Goal: Task Accomplishment & Management: Manage account settings

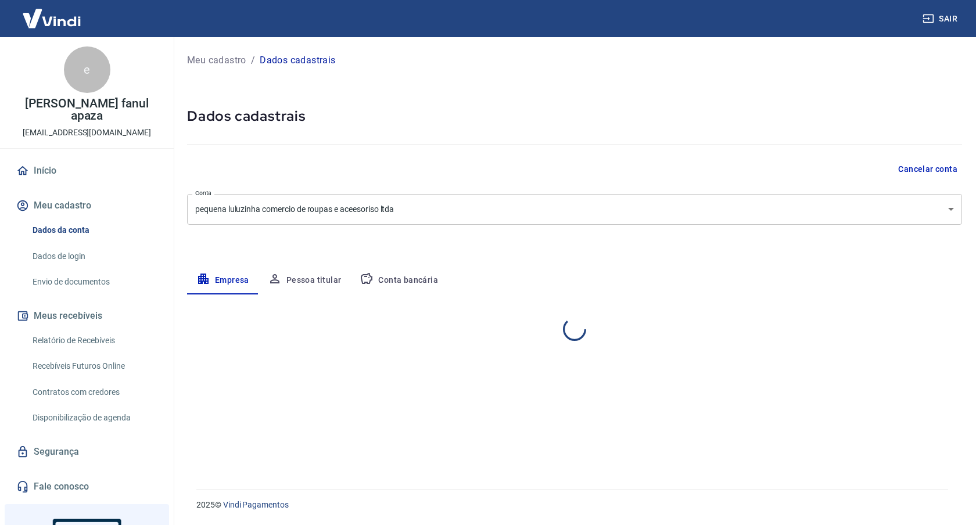
select select "SP"
select select "business"
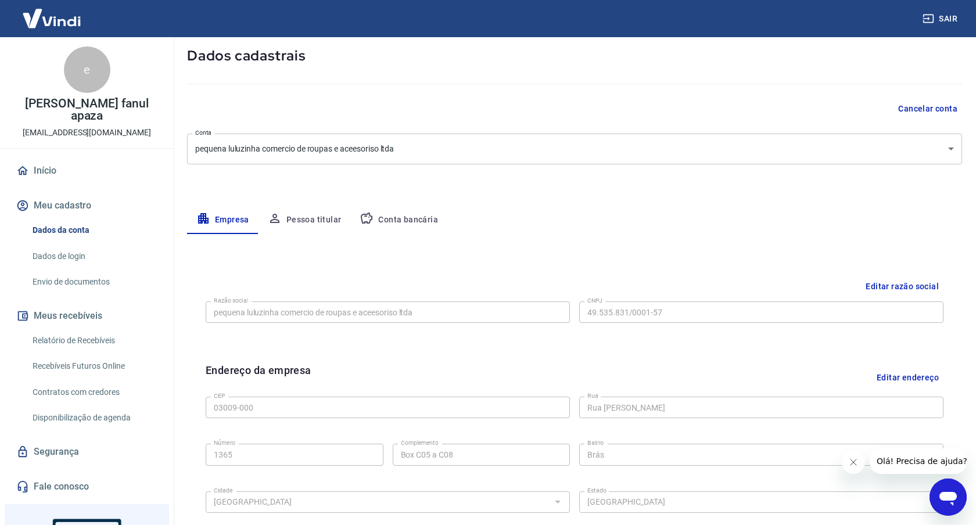
scroll to position [59, 0]
click at [318, 220] on button "Pessoa titular" at bounding box center [305, 221] width 92 height 28
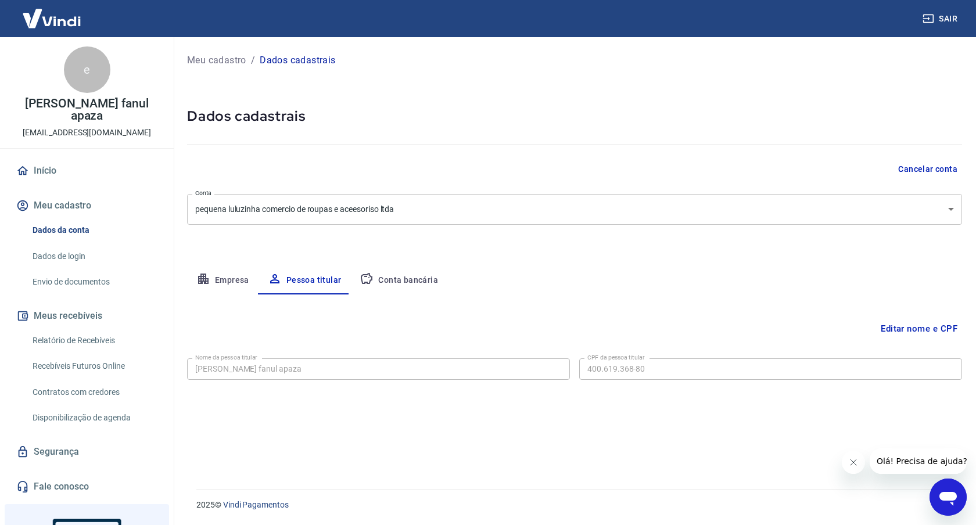
click at [418, 282] on button "Conta bancária" at bounding box center [398, 281] width 97 height 28
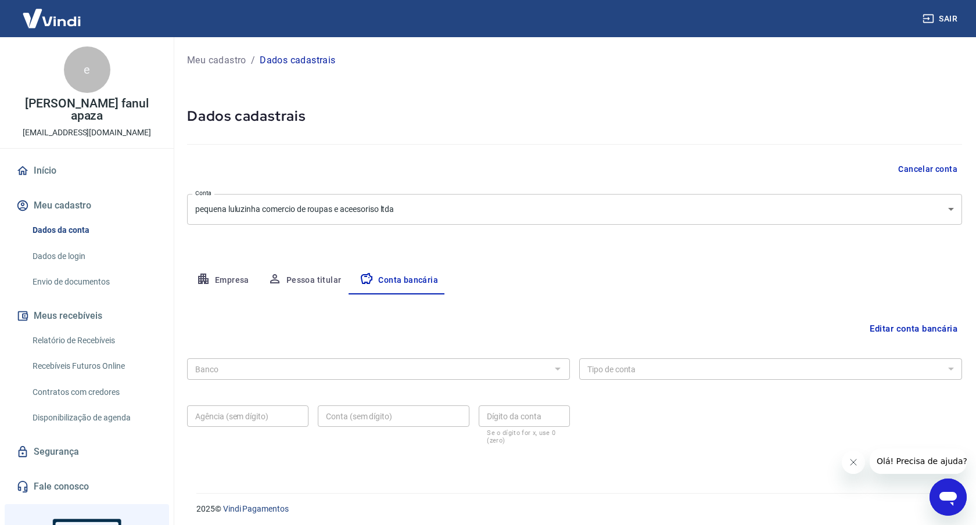
scroll to position [4, 0]
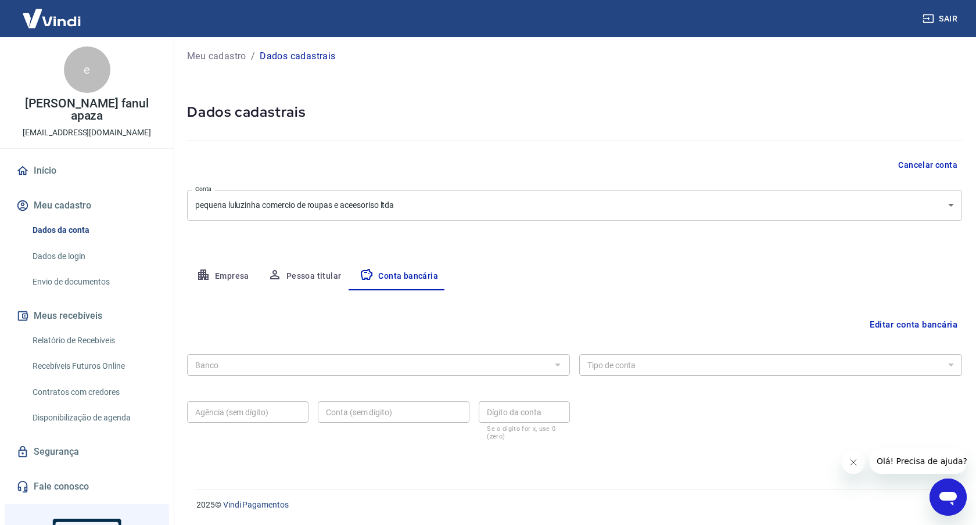
click at [585, 520] on div "2025 © Vindi Pagamentos" at bounding box center [572, 500] width 780 height 50
click at [557, 366] on div at bounding box center [557, 365] width 15 height 16
click at [556, 364] on div at bounding box center [557, 365] width 15 height 16
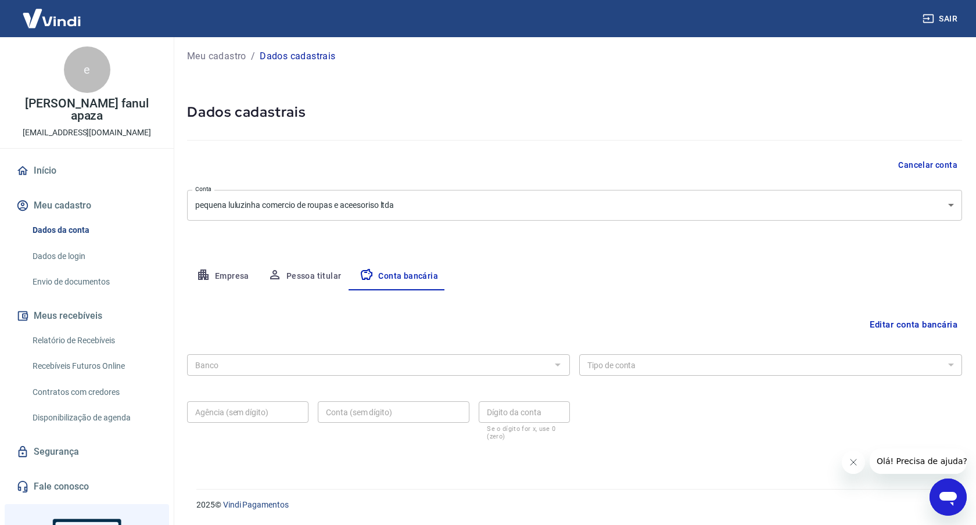
click at [927, 324] on button "Editar conta bancária" at bounding box center [913, 325] width 97 height 22
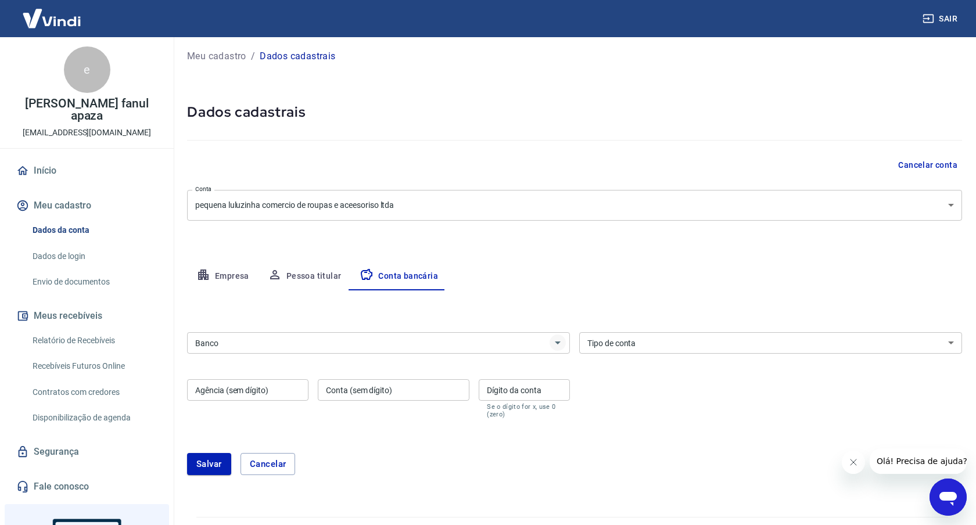
click at [556, 341] on icon "Abrir" at bounding box center [558, 343] width 14 height 14
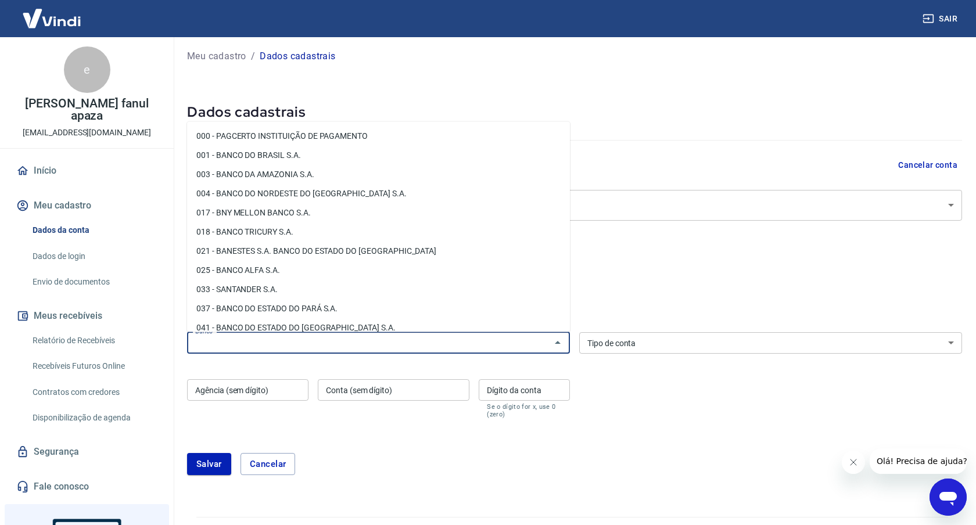
scroll to position [0, 0]
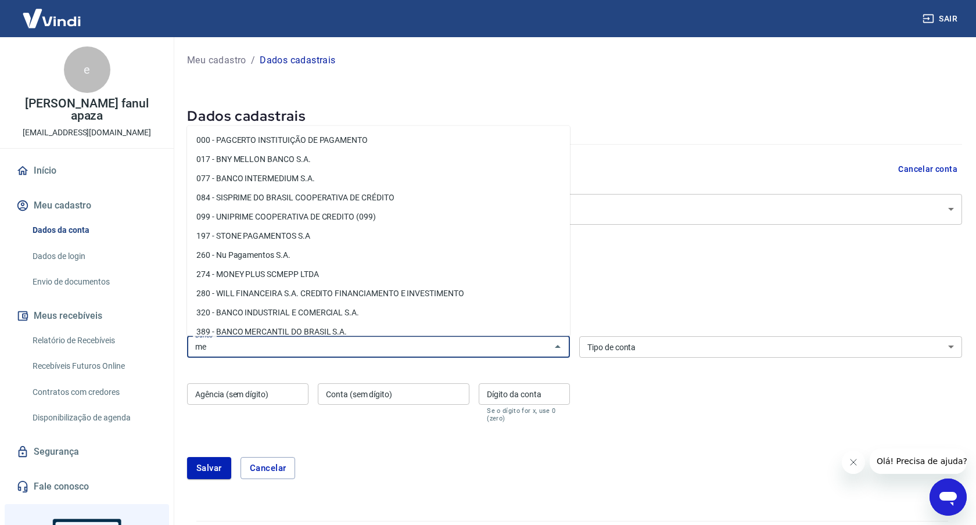
type input "m"
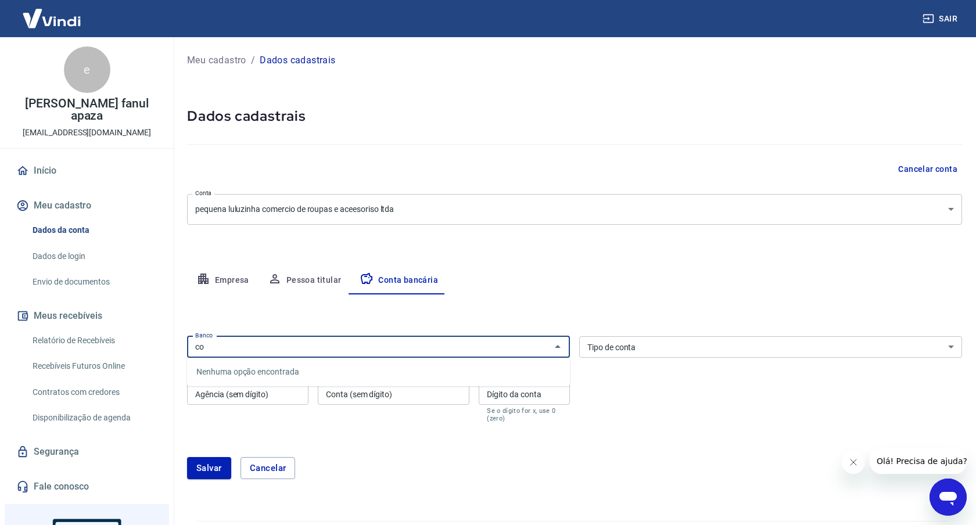
type input "c"
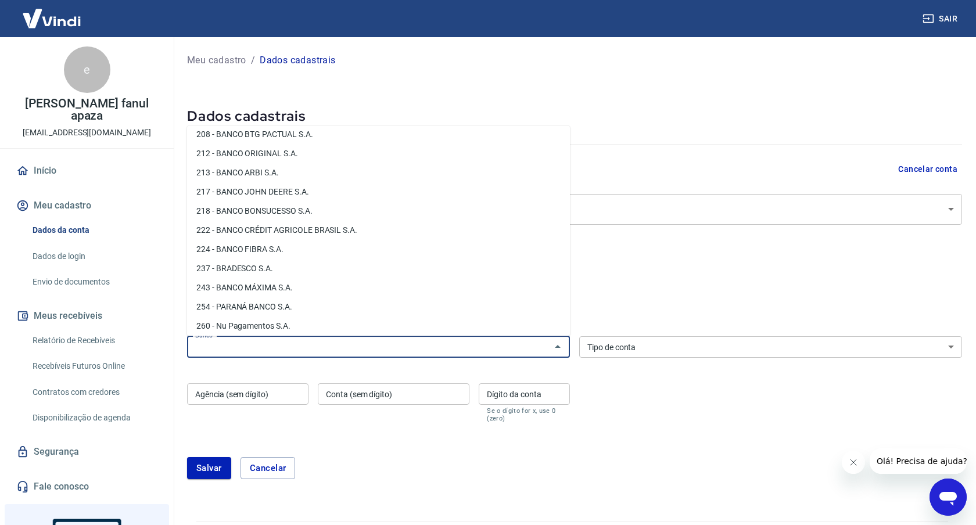
scroll to position [758, 0]
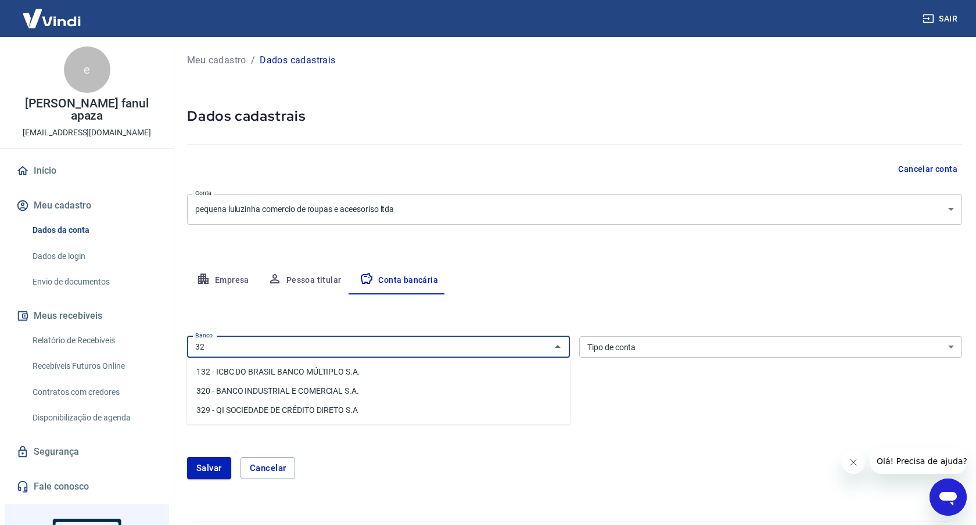
type input "3"
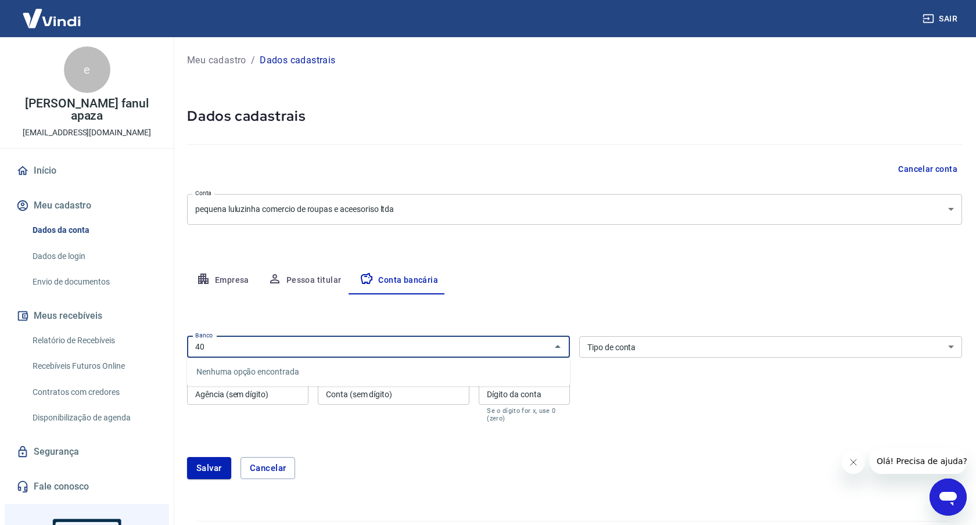
type input "4"
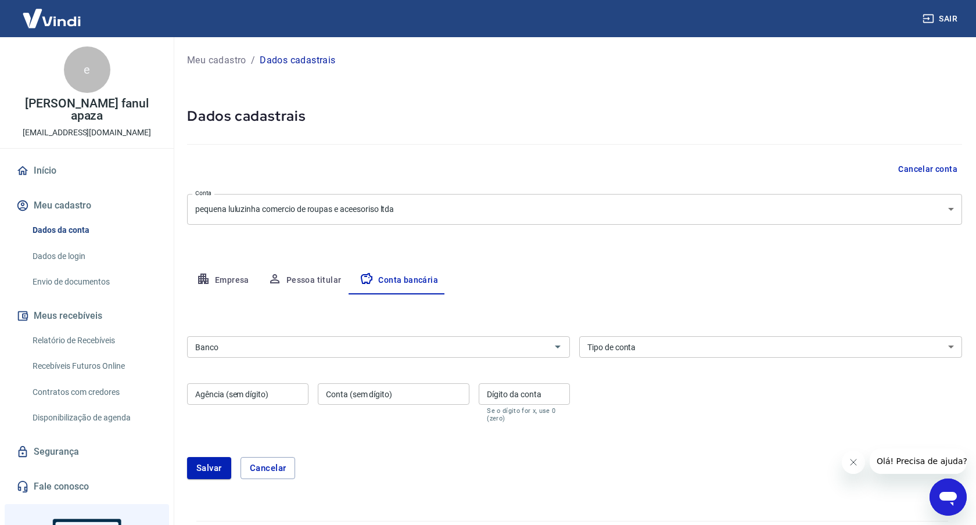
click at [660, 74] on div "Meu cadastro / Dados cadastrais Dados cadastrais Cancelar conta Conta pequena l…" at bounding box center [574, 272] width 803 height 470
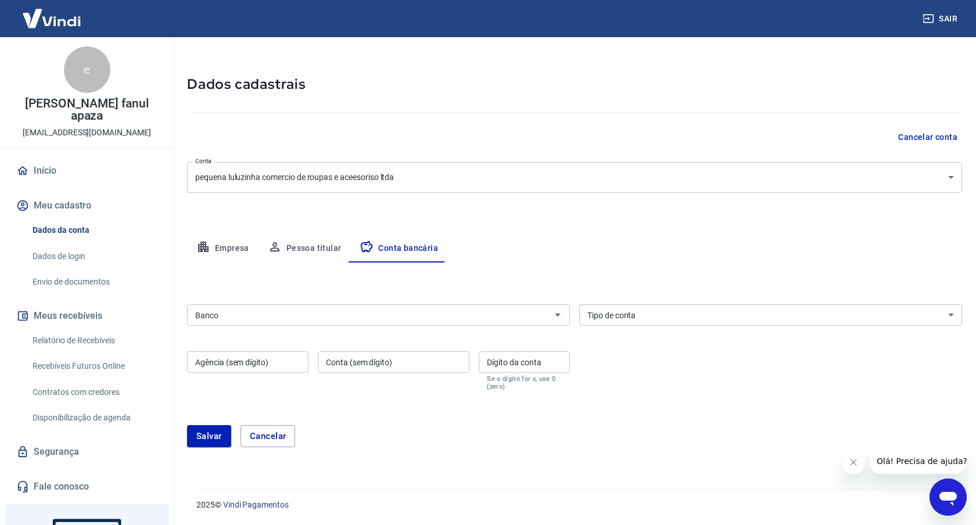
scroll to position [0, 0]
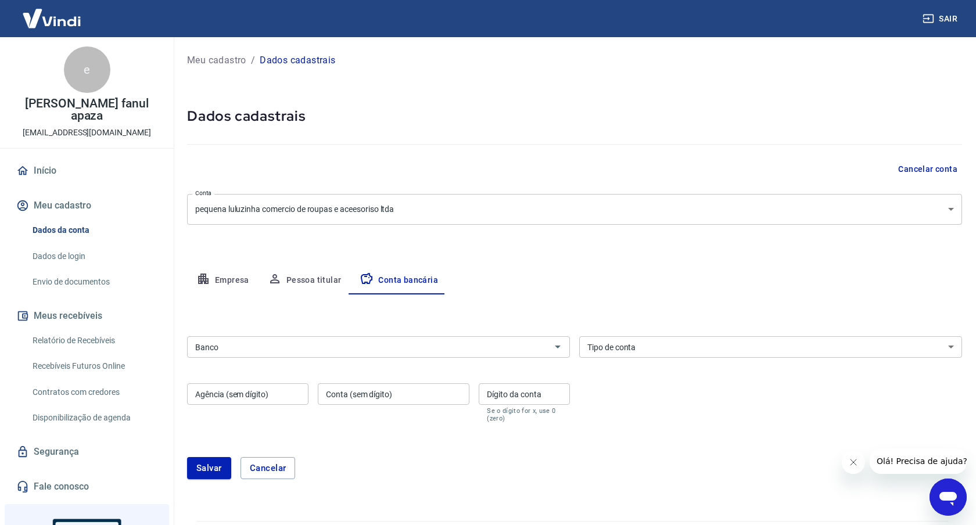
click at [47, 158] on link "Início" at bounding box center [87, 171] width 146 height 26
